Goal: Unclear: Browse casually

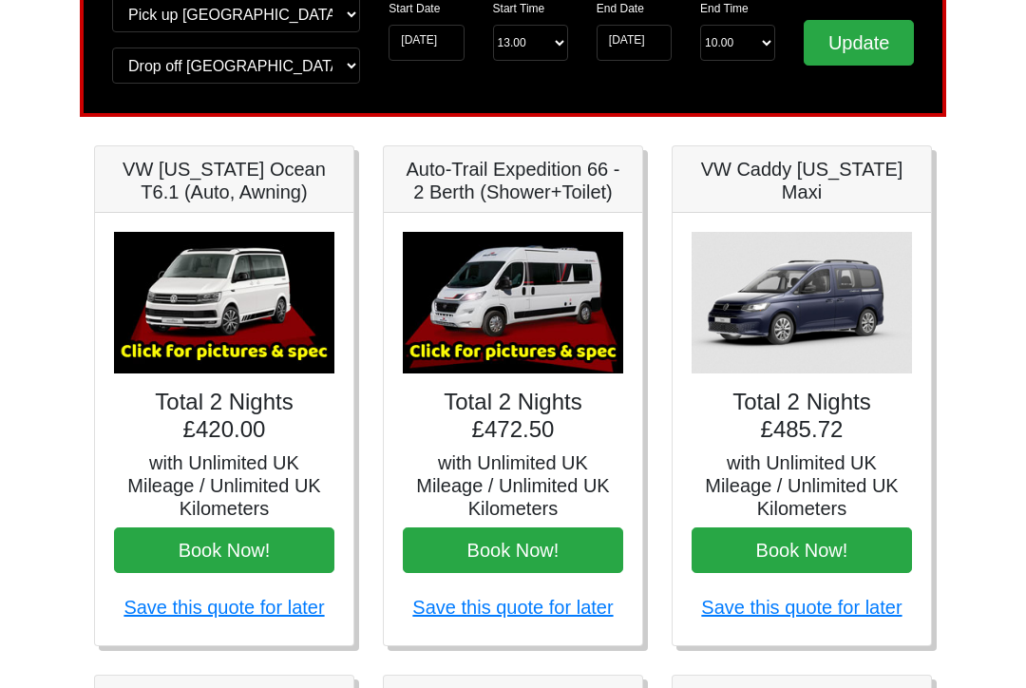
scroll to position [192, 0]
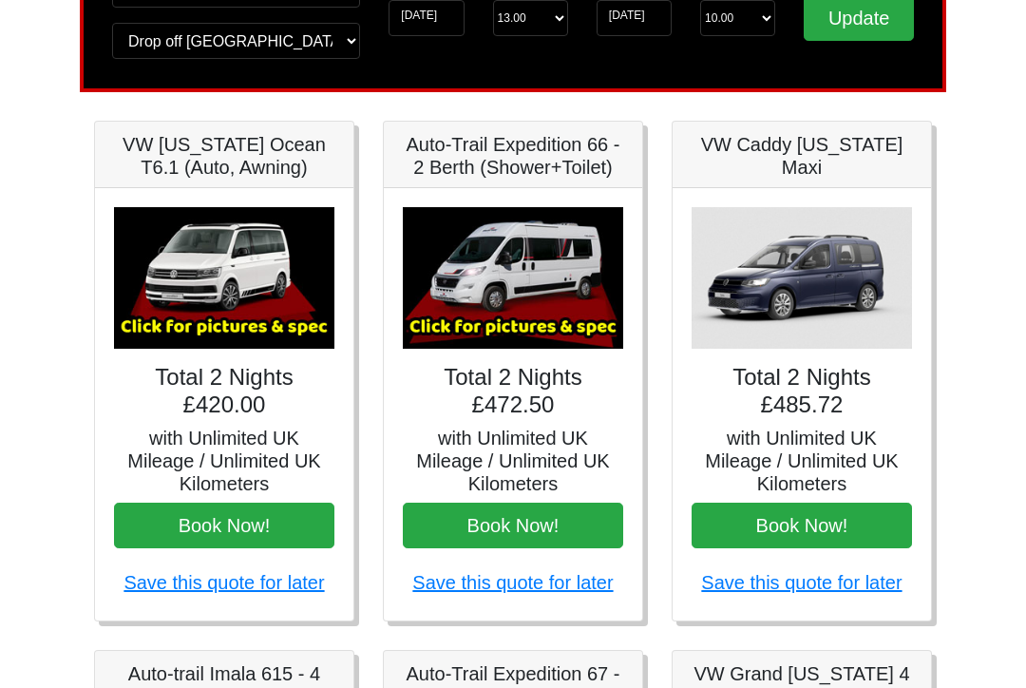
click at [532, 271] on img at bounding box center [513, 278] width 220 height 142
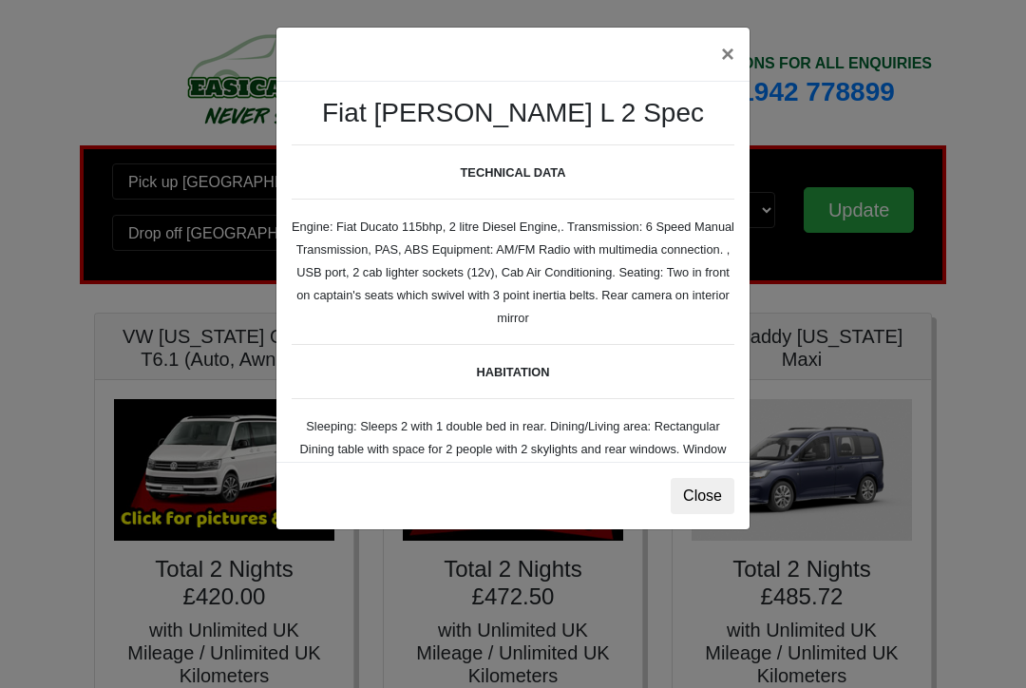
scroll to position [0, 0]
click at [740, 47] on button "×" at bounding box center [728, 54] width 44 height 53
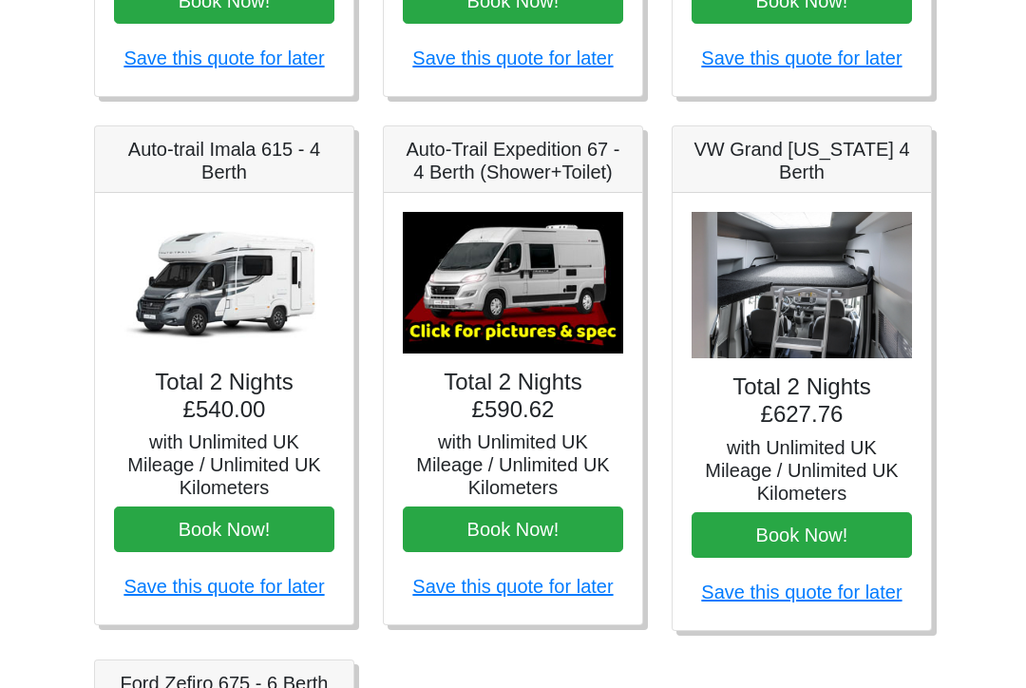
scroll to position [715, 0]
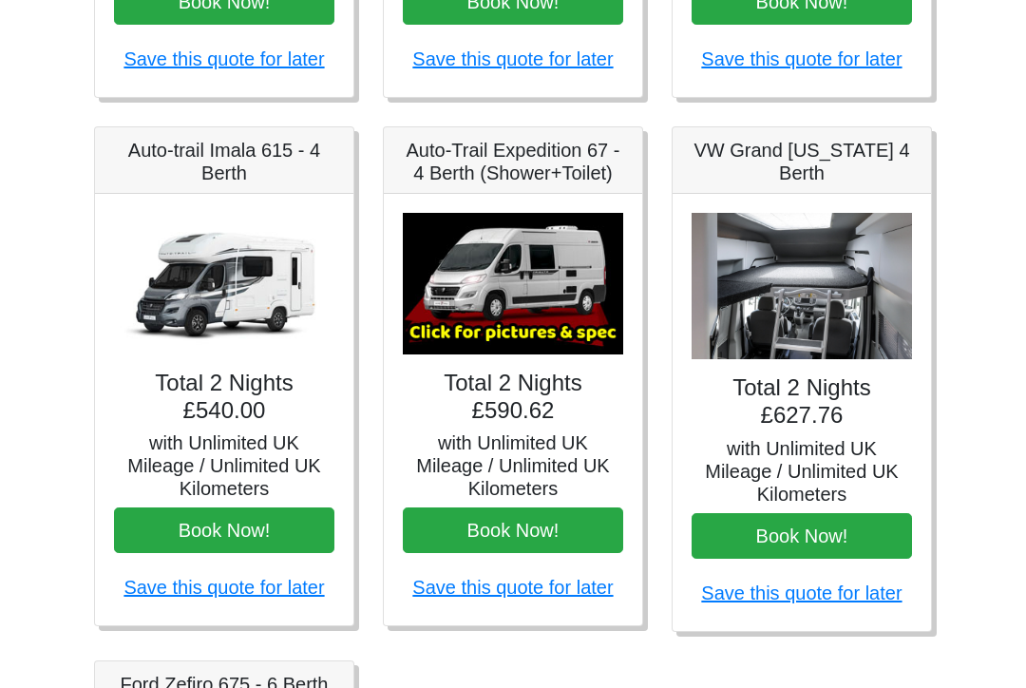
click at [243, 314] on img at bounding box center [224, 284] width 220 height 142
click at [250, 265] on img at bounding box center [224, 284] width 220 height 142
click at [254, 280] on img at bounding box center [224, 284] width 220 height 142
click at [207, 286] on img at bounding box center [224, 284] width 220 height 142
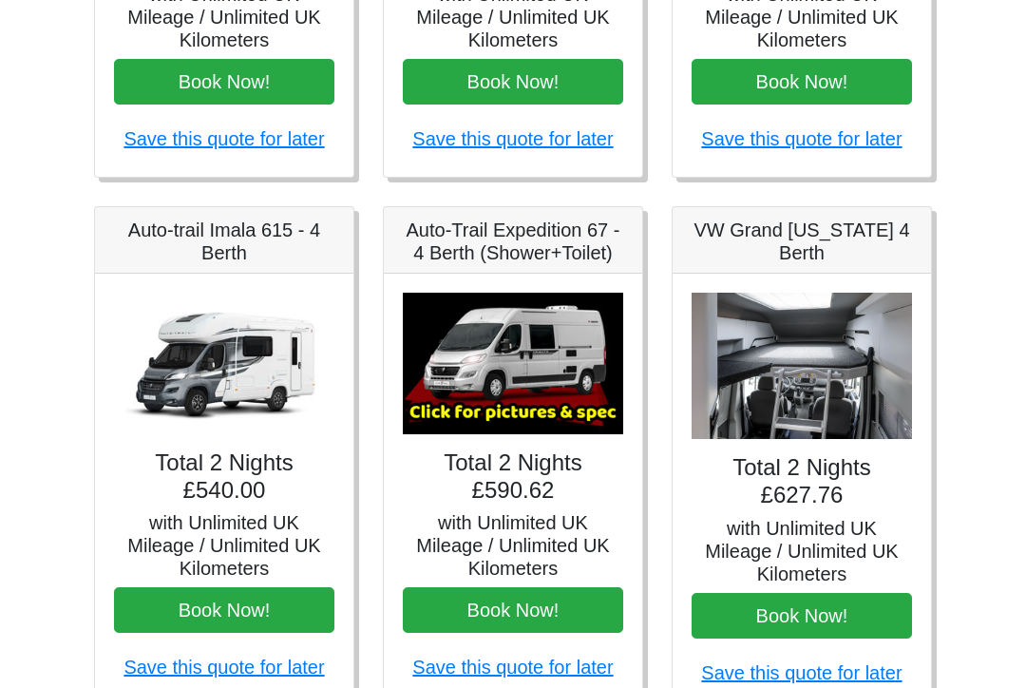
scroll to position [629, 0]
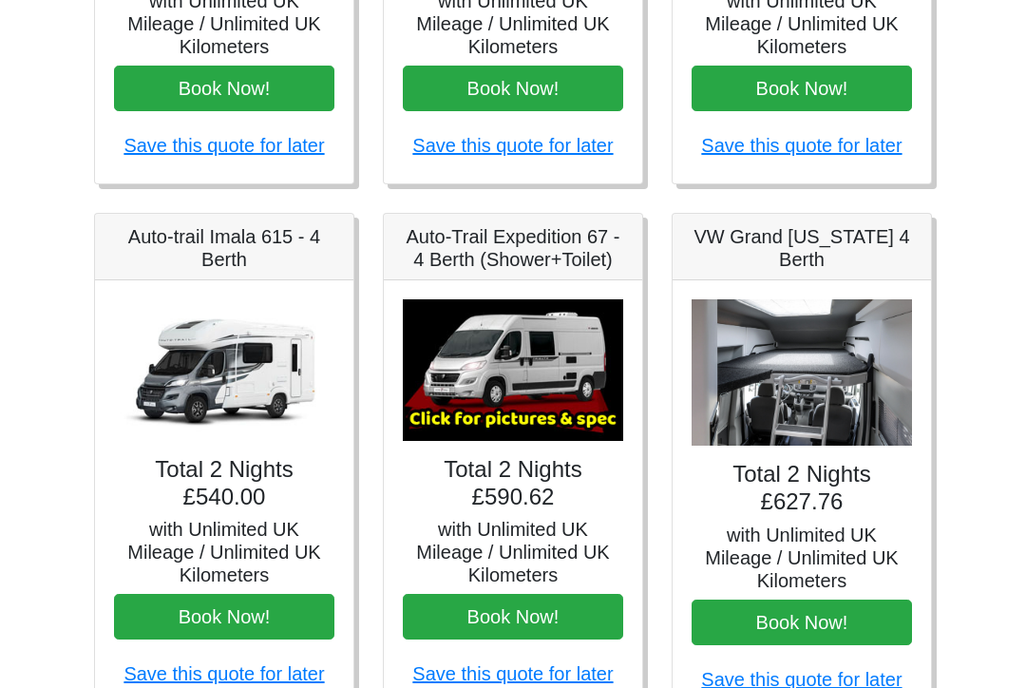
click at [515, 386] on img at bounding box center [513, 370] width 220 height 142
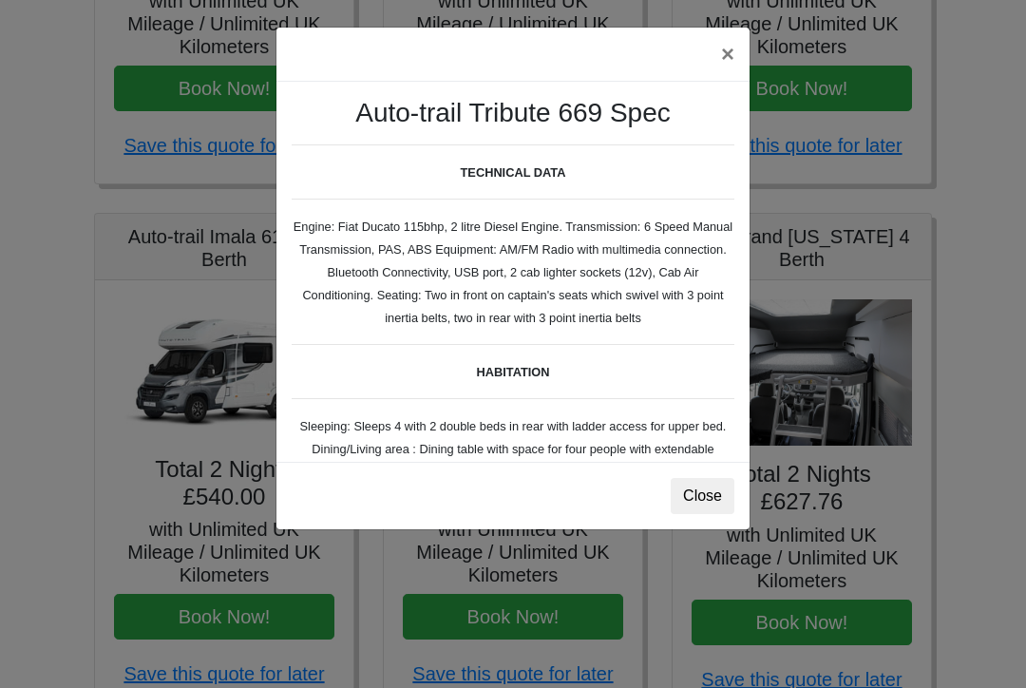
click at [710, 494] on button "Close" at bounding box center [703, 496] width 64 height 36
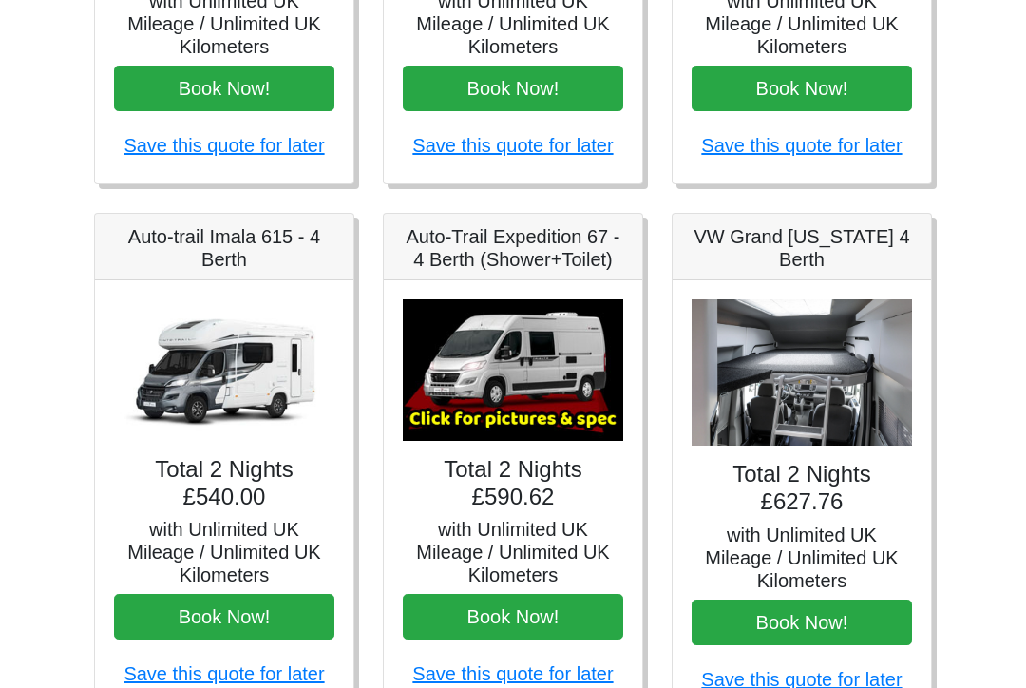
click at [566, 372] on img at bounding box center [513, 370] width 220 height 142
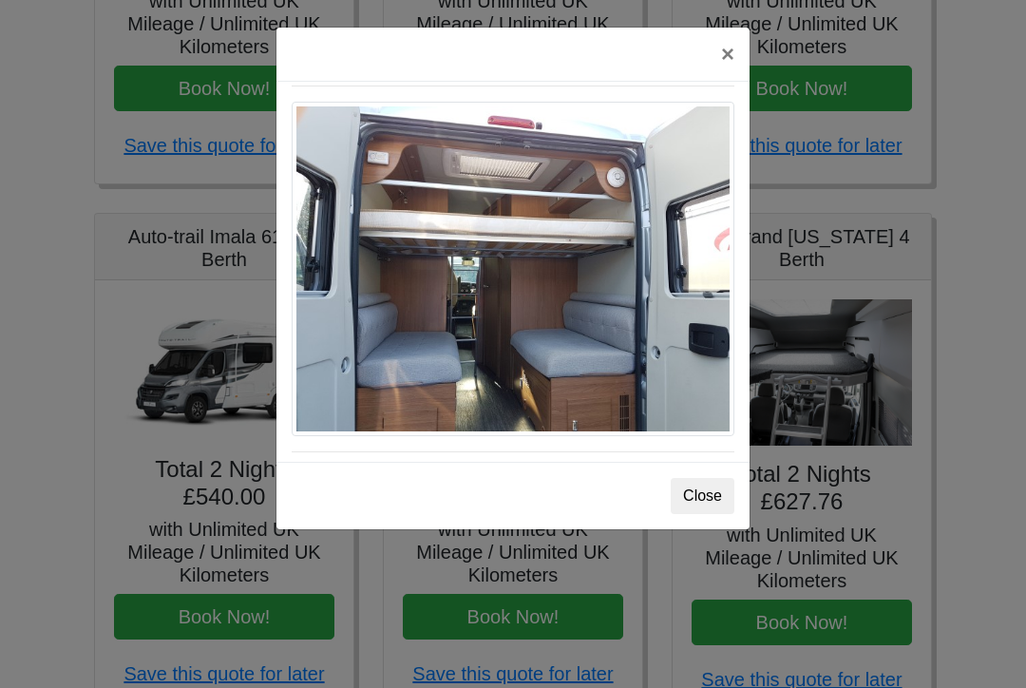
scroll to position [1600, 0]
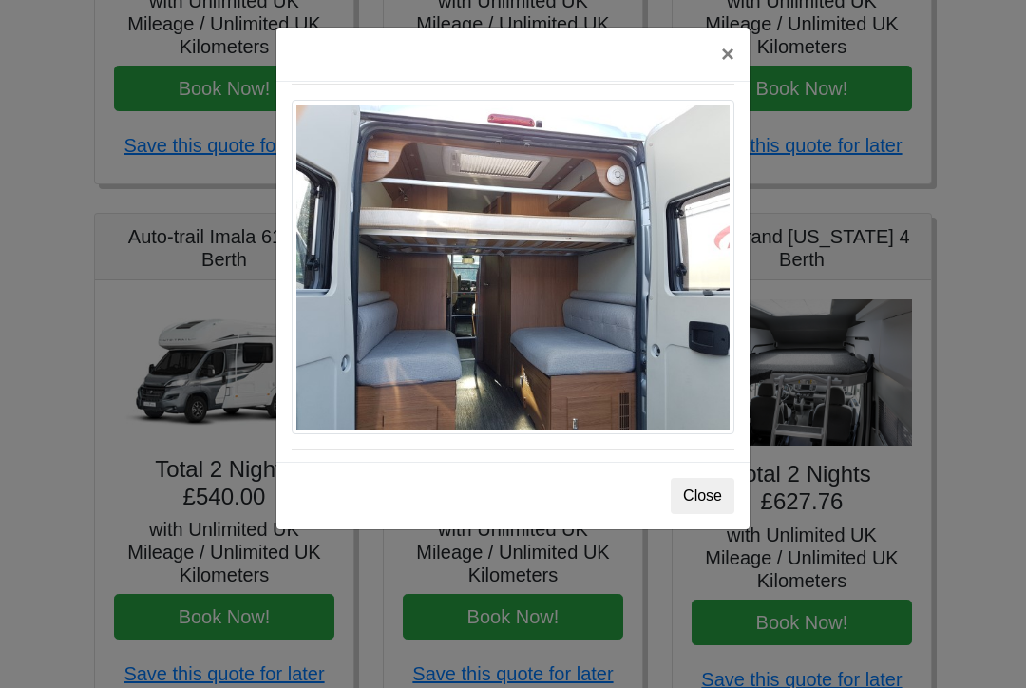
click at [726, 64] on button "×" at bounding box center [728, 54] width 44 height 53
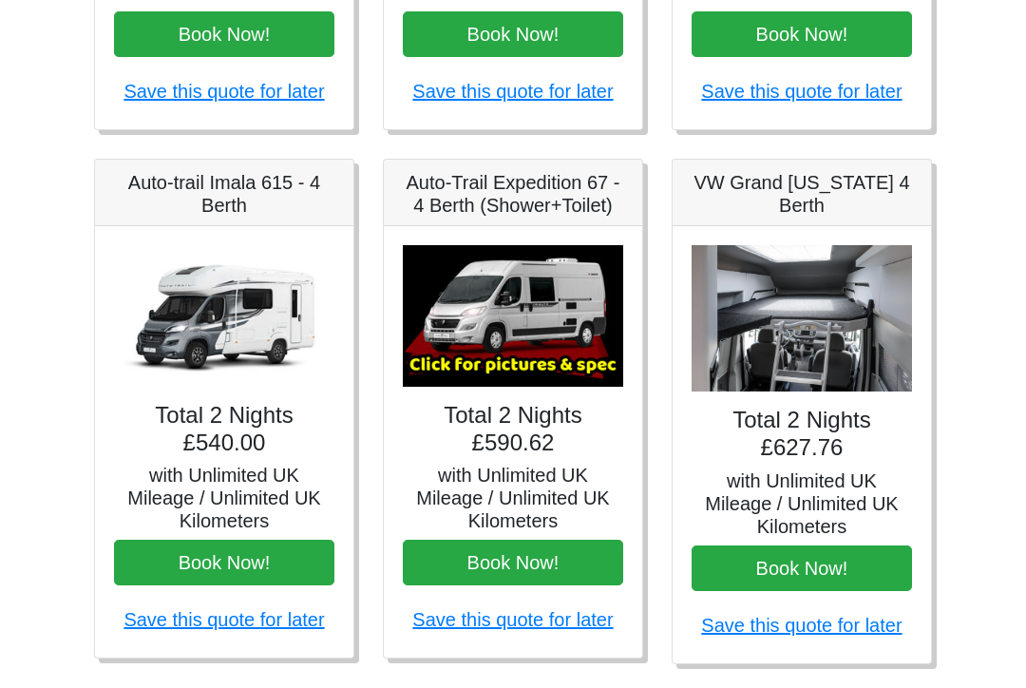
scroll to position [682, 0]
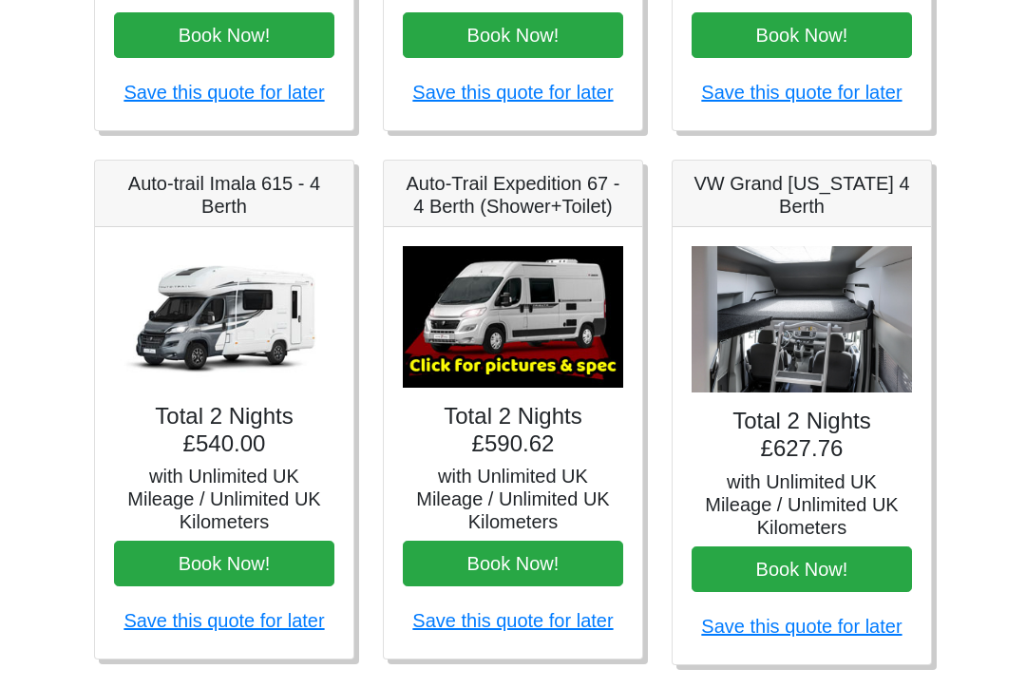
click at [816, 317] on img at bounding box center [802, 319] width 220 height 147
click at [808, 333] on img at bounding box center [802, 319] width 220 height 147
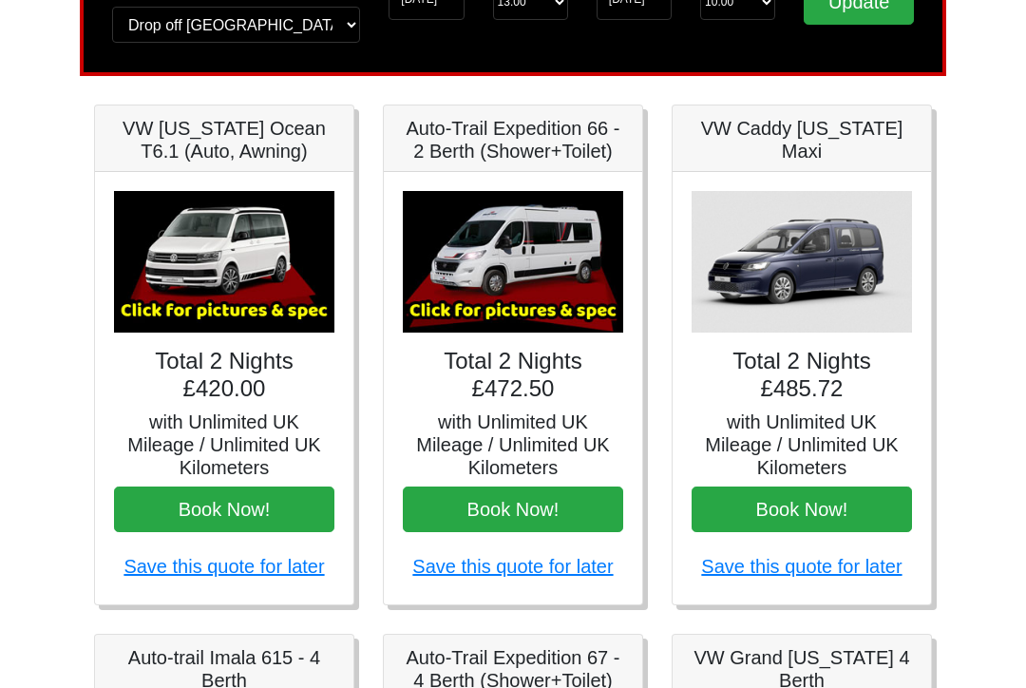
scroll to position [207, 0]
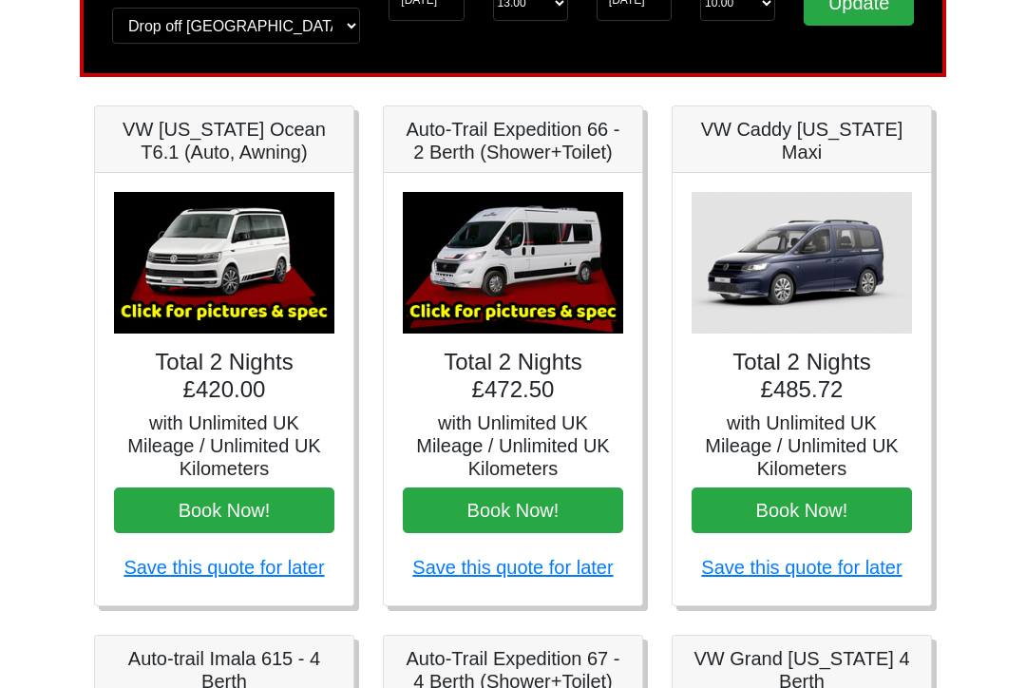
click at [229, 282] on img at bounding box center [224, 263] width 220 height 142
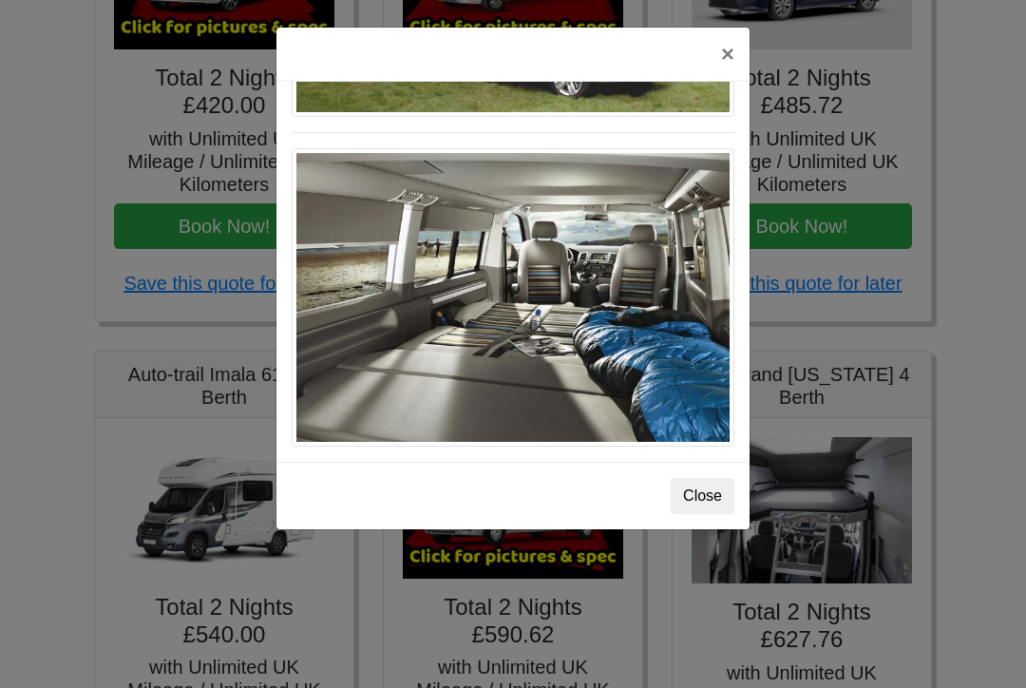
scroll to position [443, 0]
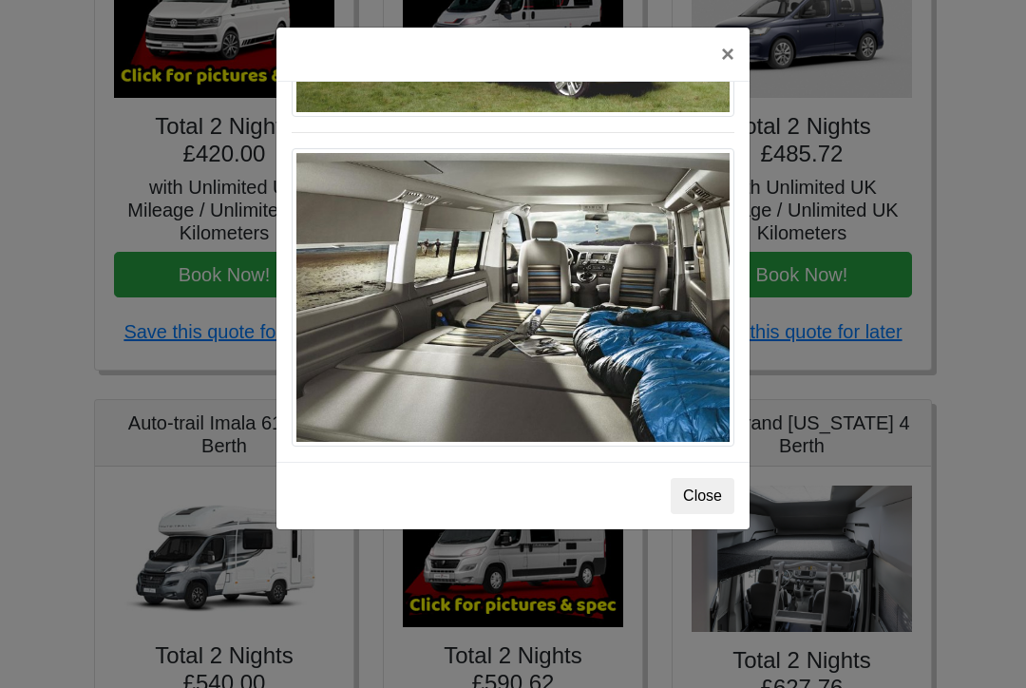
click at [711, 511] on button "Close" at bounding box center [703, 496] width 64 height 36
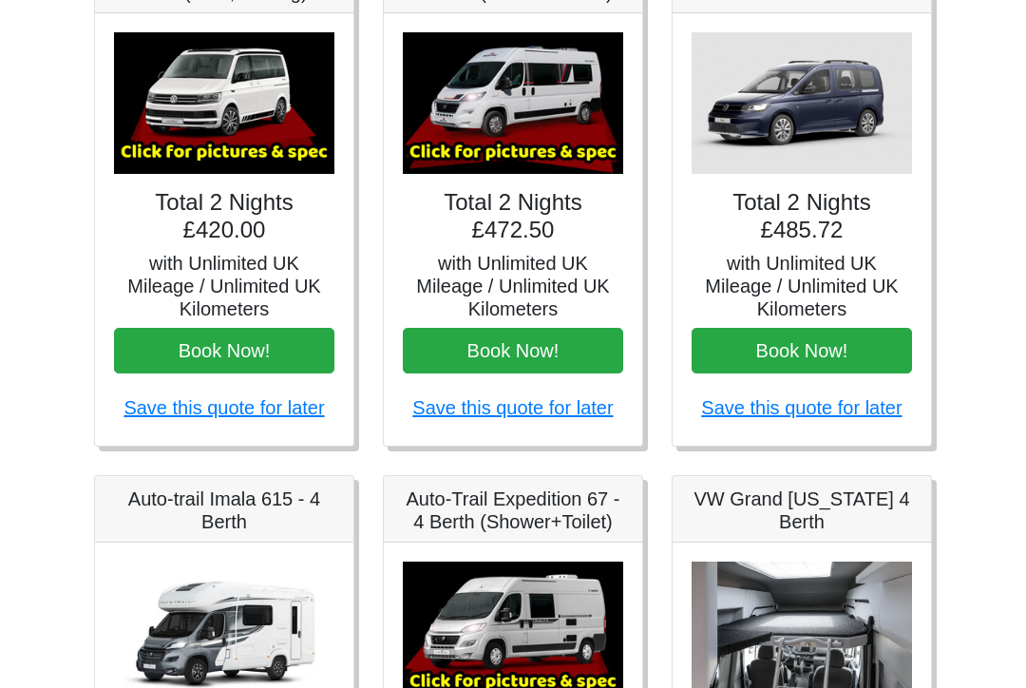
scroll to position [368, 0]
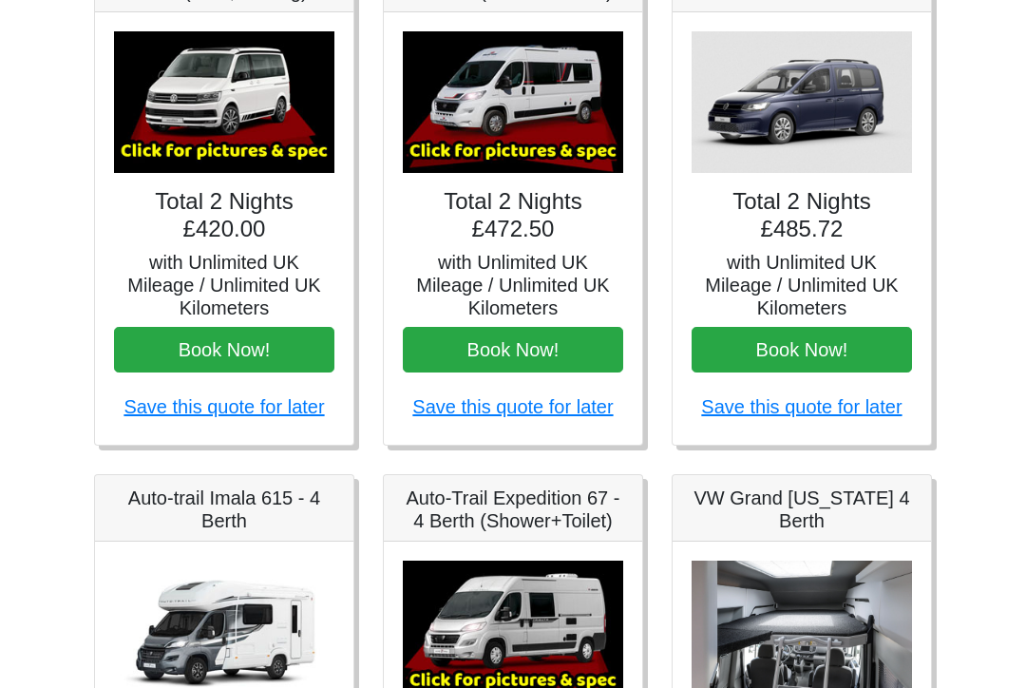
click at [534, 127] on img at bounding box center [513, 102] width 220 height 142
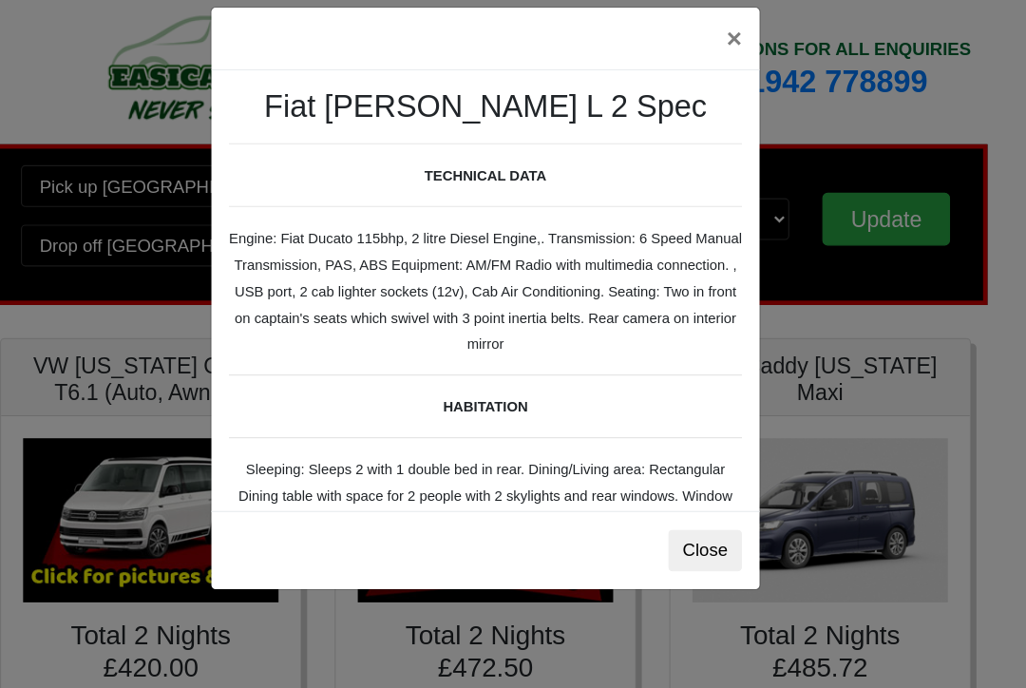
scroll to position [0, 0]
click at [706, 28] on button "×" at bounding box center [728, 54] width 44 height 53
